Goal: Transaction & Acquisition: Book appointment/travel/reservation

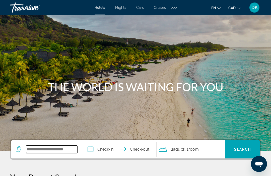
click at [40, 150] on input "Search widget" at bounding box center [51, 149] width 51 height 8
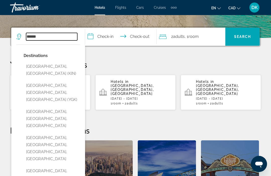
scroll to position [112, 0]
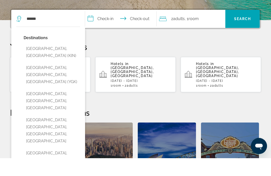
click at [61, 81] on button "[GEOGRAPHIC_DATA], [GEOGRAPHIC_DATA], [GEOGRAPHIC_DATA] (YGK)" at bounding box center [52, 93] width 56 height 24
type input "**********"
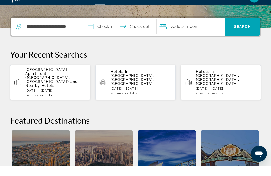
click at [94, 29] on input "**********" at bounding box center [121, 38] width 73 height 20
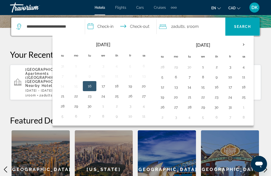
click at [245, 98] on button "25" at bounding box center [243, 96] width 8 height 7
click at [164, 108] on button "26" at bounding box center [162, 106] width 8 height 7
type input "**********"
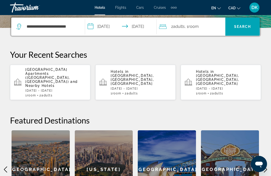
click at [251, 26] on span "Search widget" at bounding box center [242, 27] width 34 height 12
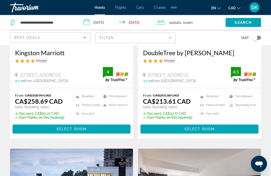
scroll to position [97, 0]
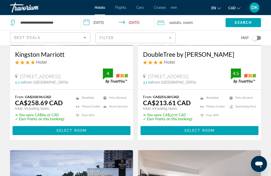
click at [87, 40] on icon "Sort by" at bounding box center [85, 38] width 6 height 6
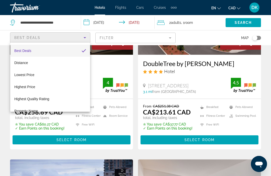
scroll to position [87, 0]
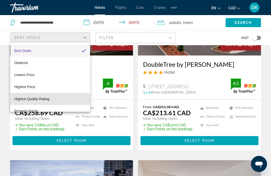
click at [49, 99] on span "Highest Quality Rating" at bounding box center [31, 99] width 35 height 4
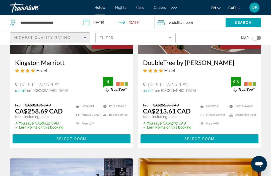
scroll to position [82, 0]
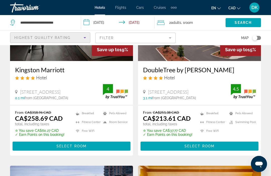
click at [208, 146] on span "Select Room" at bounding box center [199, 146] width 30 height 4
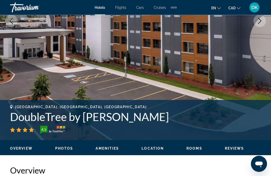
scroll to position [108, 0]
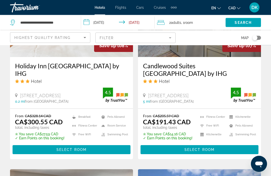
scroll to position [829, 0]
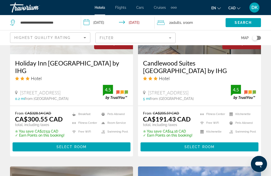
click at [201, 147] on span "Select Room" at bounding box center [199, 147] width 30 height 4
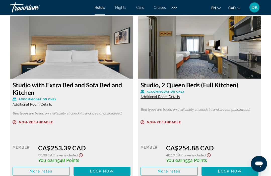
scroll to position [1621, 0]
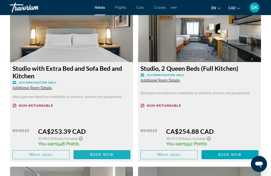
click at [110, 152] on span "Book now" at bounding box center [102, 154] width 24 height 4
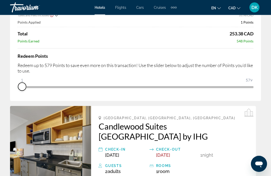
scroll to position [69, 0]
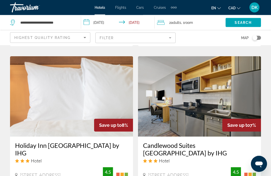
scroll to position [734, 0]
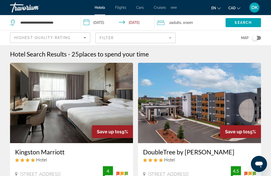
click at [254, 132] on div "Save up to 15%" at bounding box center [240, 131] width 41 height 13
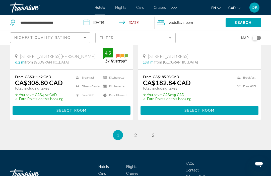
scroll to position [1076, 0]
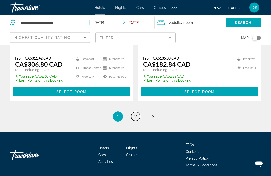
click at [138, 115] on link "page 2" at bounding box center [135, 116] width 9 height 9
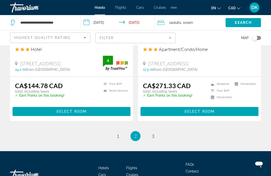
scroll to position [1031, 0]
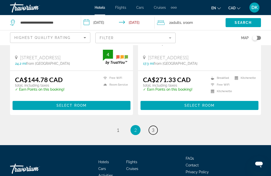
click at [157, 125] on link "page 3" at bounding box center [153, 129] width 9 height 9
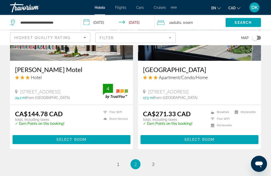
scroll to position [1034, 0]
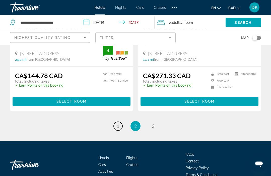
click at [119, 123] on span "1" at bounding box center [117, 126] width 3 height 6
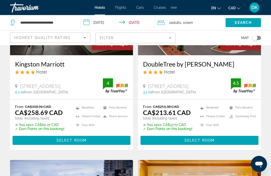
scroll to position [87, 0]
